Goal: Information Seeking & Learning: Compare options

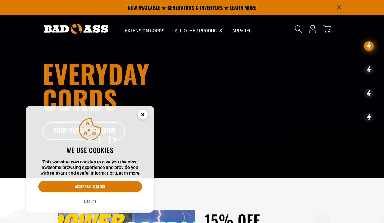
click at [143, 115] on icon "Cookie Consent" at bounding box center [143, 114] width 2 height 2
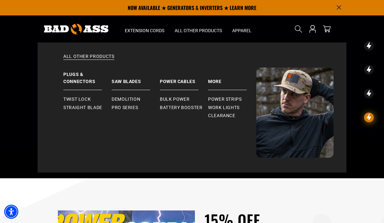
click at [188, 111] on link "Battery Booster" at bounding box center [184, 108] width 48 height 8
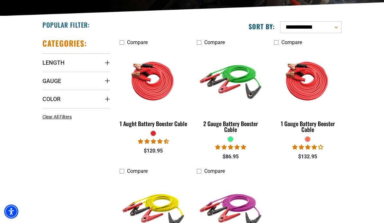
scroll to position [124, 0]
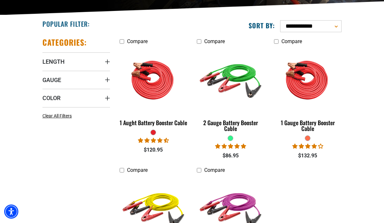
click at [153, 89] on img at bounding box center [153, 80] width 69 height 62
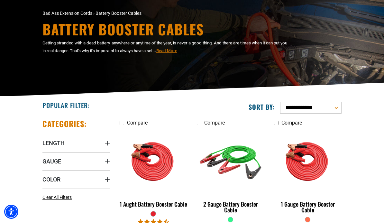
scroll to position [153, 0]
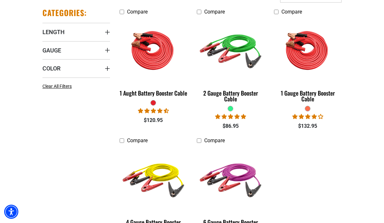
click at [315, 62] on img at bounding box center [307, 50] width 69 height 62
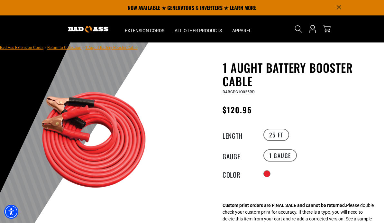
scroll to position [8, 0]
